Goal: Task Accomplishment & Management: Use online tool/utility

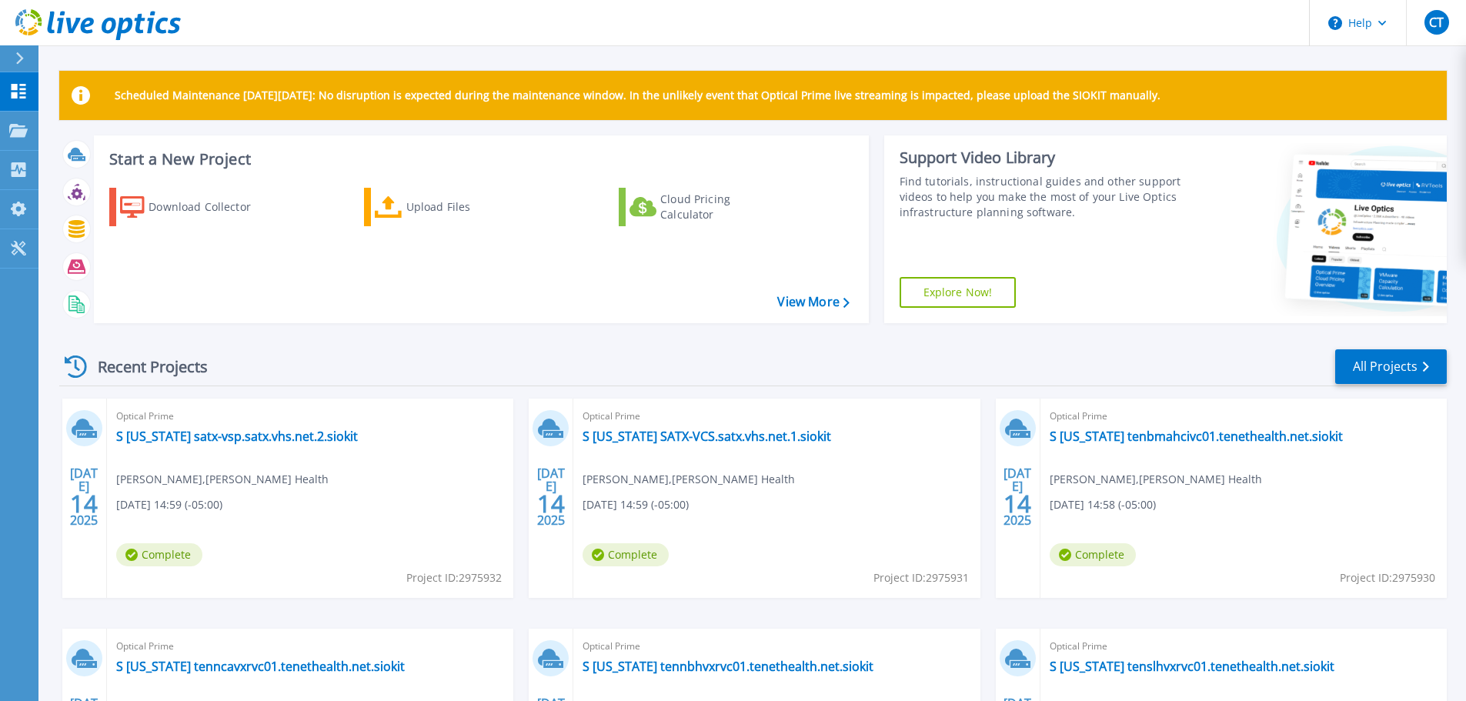
click at [18, 55] on icon at bounding box center [19, 58] width 8 height 12
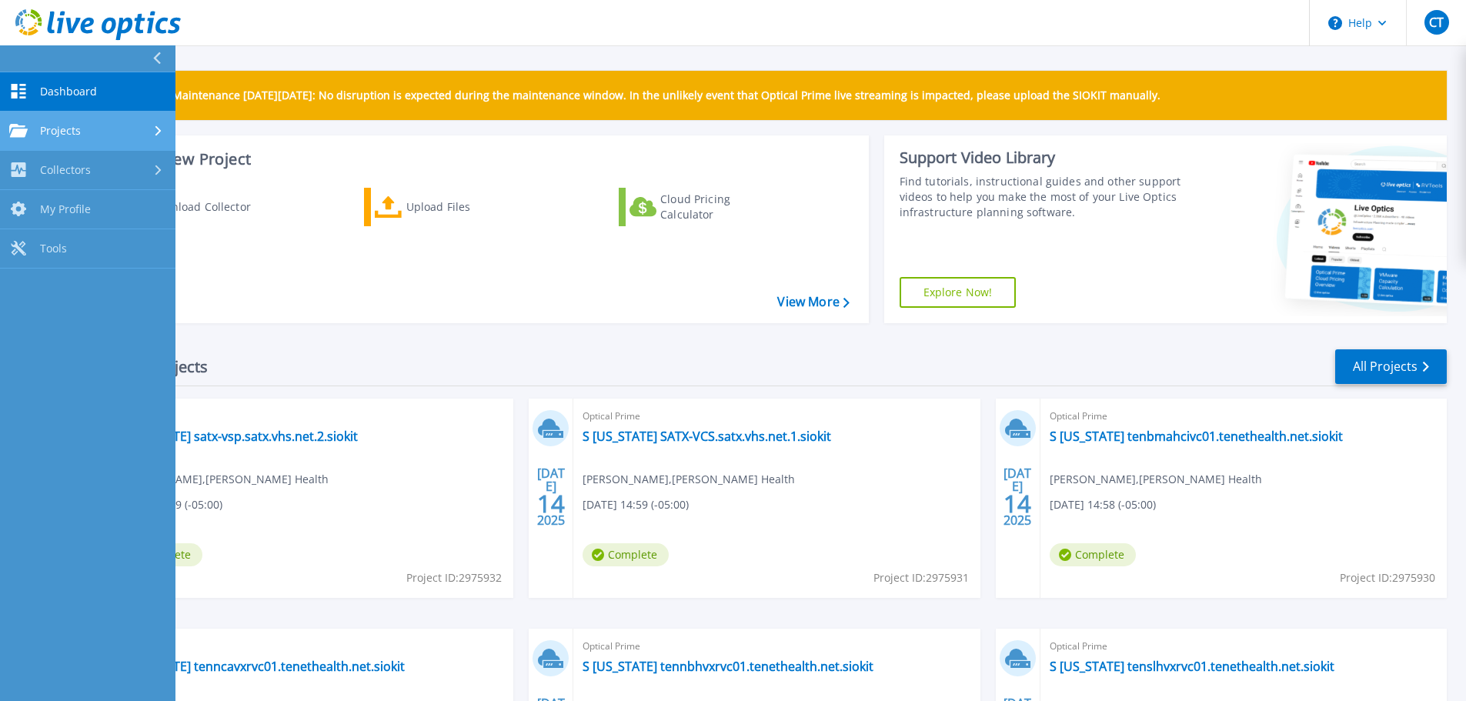
click at [55, 130] on span "Projects" at bounding box center [60, 131] width 41 height 14
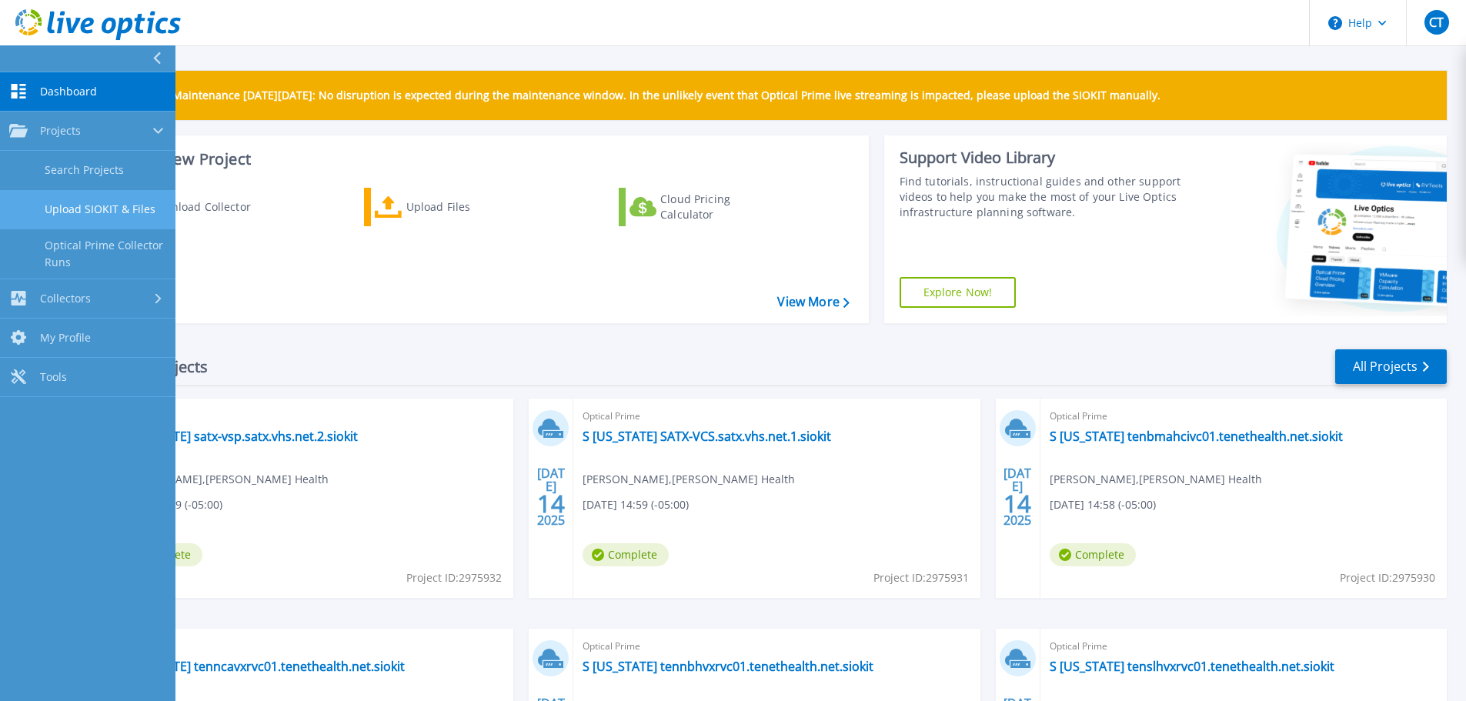
click at [68, 210] on link "Upload SIOKIT & Files" at bounding box center [87, 209] width 175 height 39
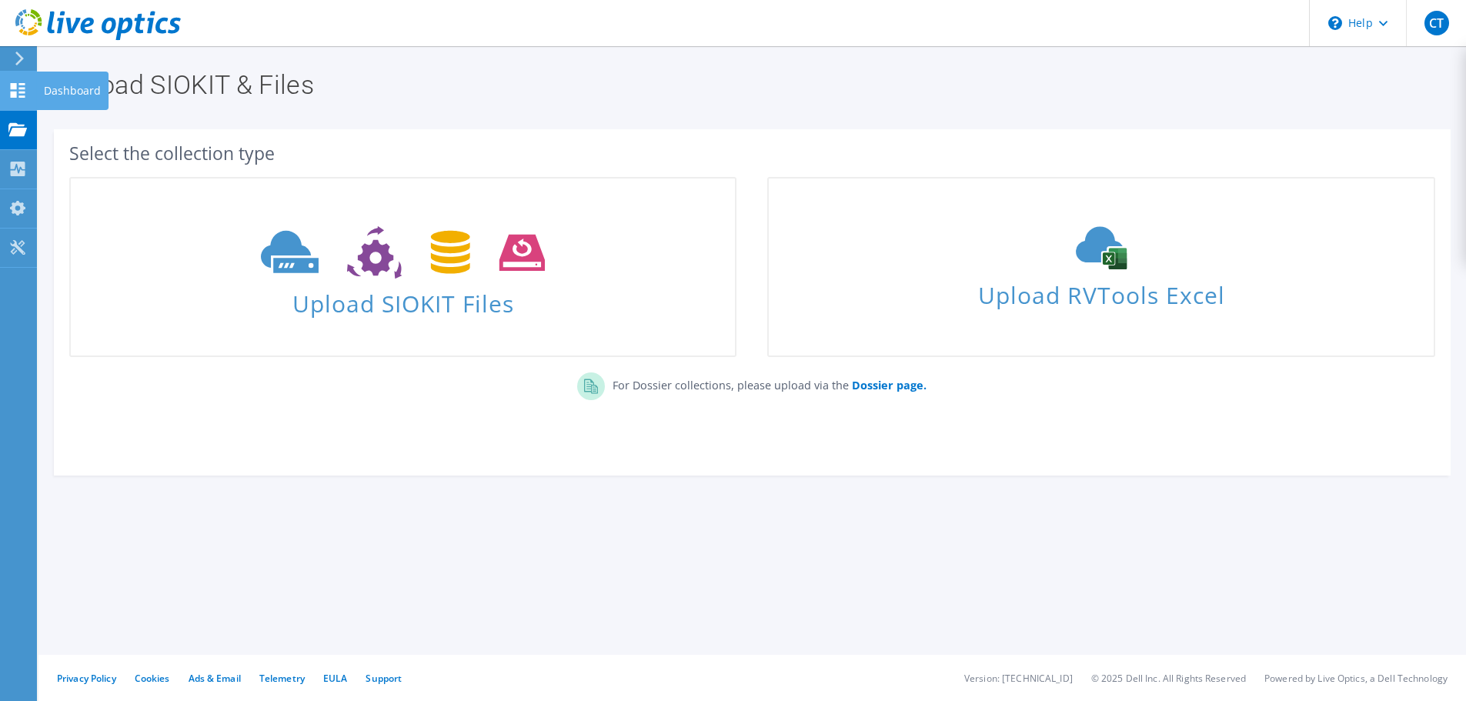
click at [21, 94] on icon at bounding box center [17, 90] width 18 height 15
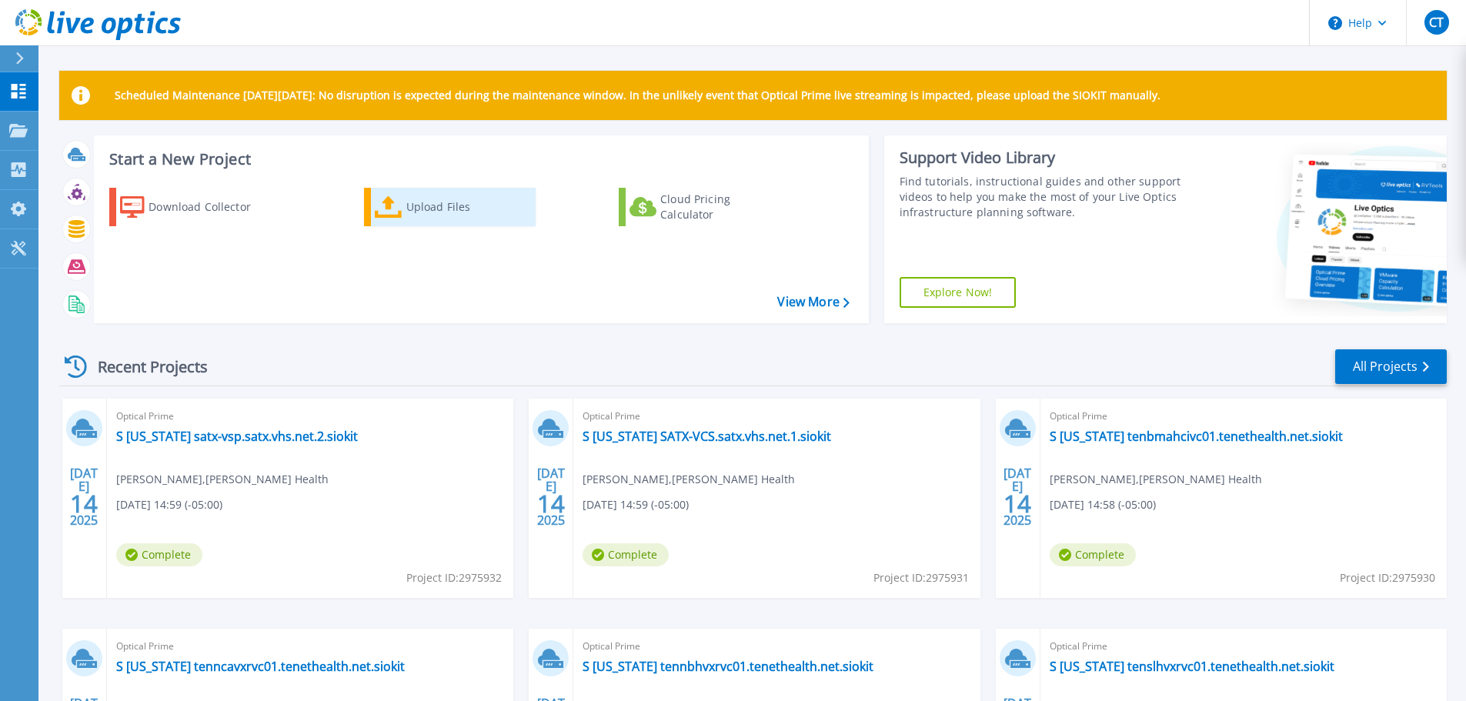
click at [461, 210] on div "Upload Files" at bounding box center [467, 207] width 123 height 31
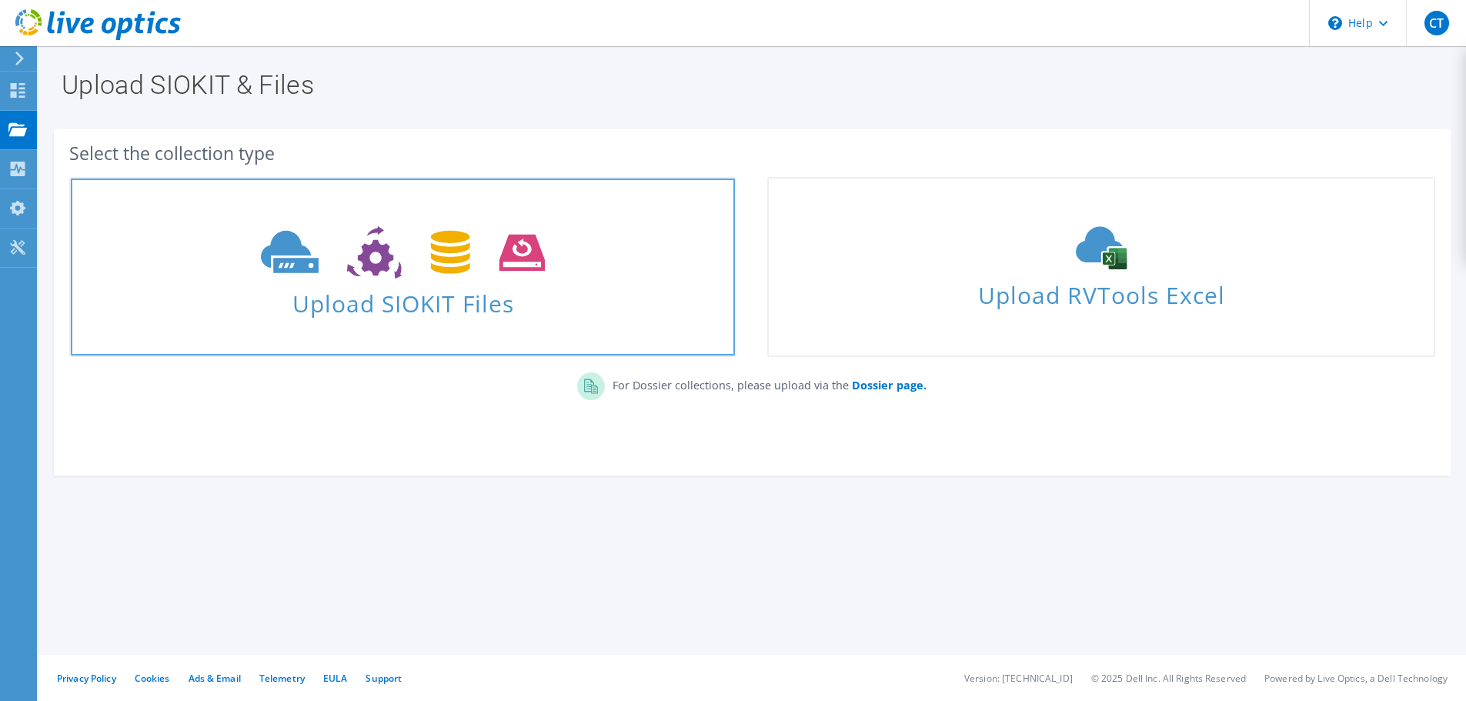
click at [403, 307] on span "Upload SIOKIT Files" at bounding box center [403, 298] width 664 height 33
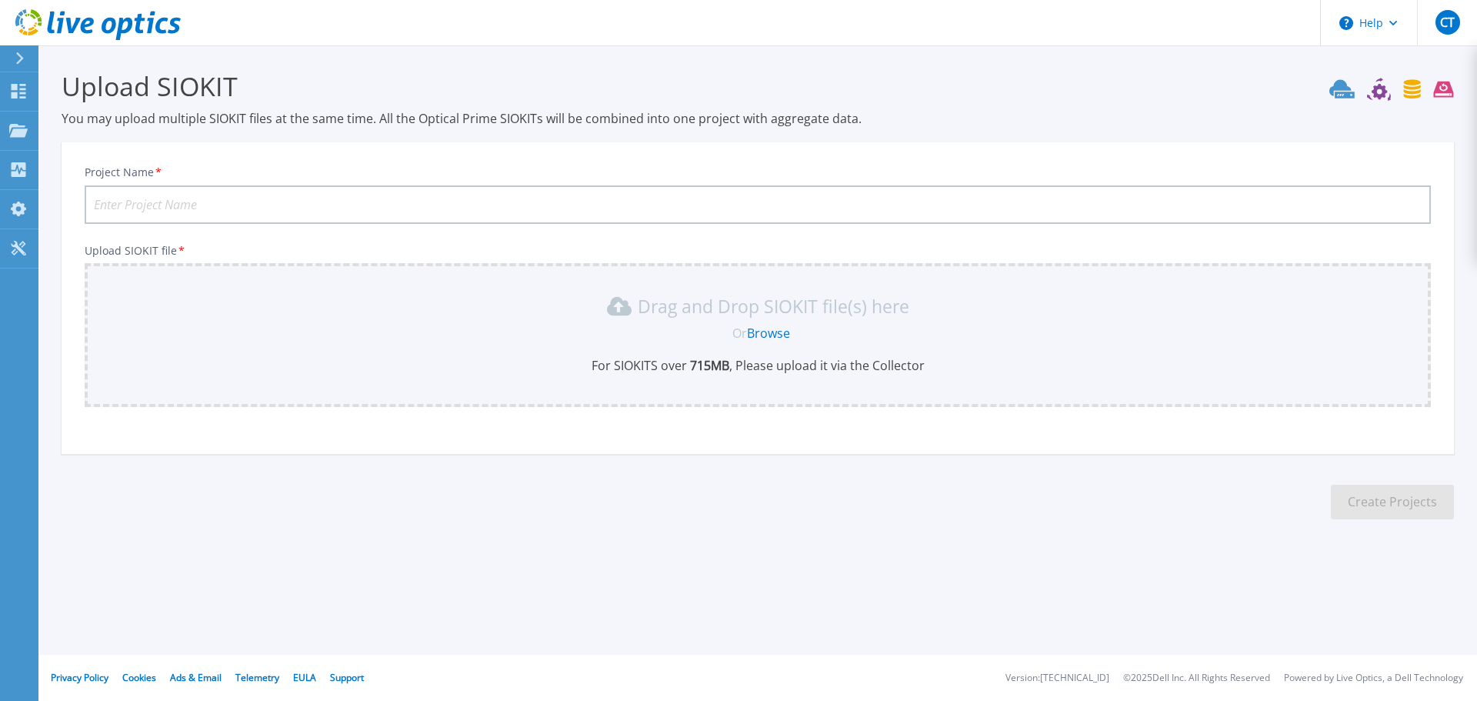
click at [194, 204] on input "Project Name *" at bounding box center [758, 204] width 1346 height 38
click at [197, 199] on input "Project Name *" at bounding box center [758, 204] width 1346 height 38
type input "SMH SIOKIT"
click at [764, 335] on link "Browse" at bounding box center [768, 333] width 43 height 17
